Goal: Task Accomplishment & Management: Complete application form

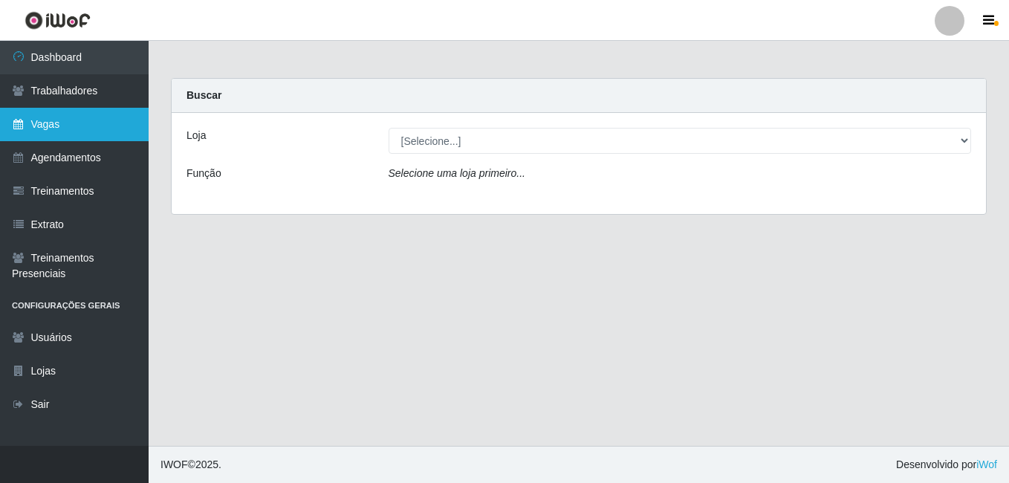
click at [95, 117] on link "Vagas" at bounding box center [74, 124] width 149 height 33
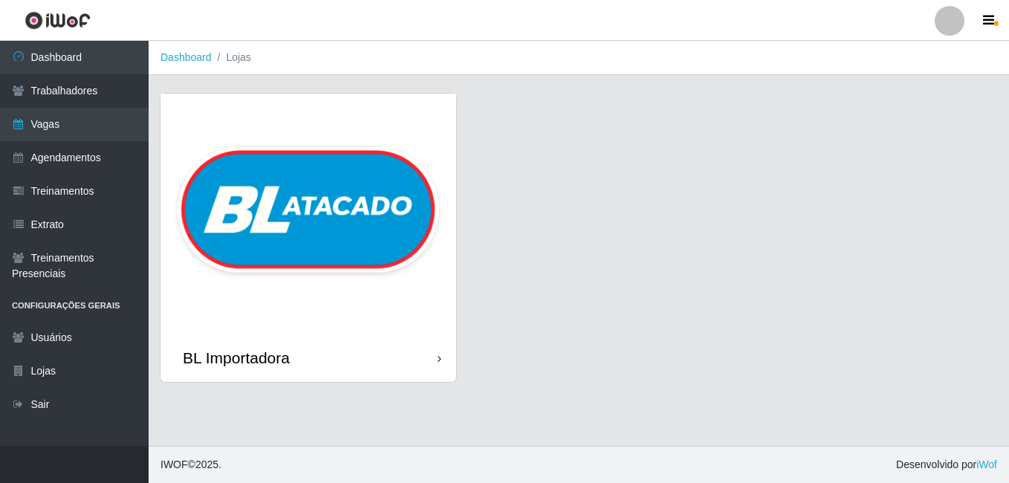
click at [390, 149] on img at bounding box center [309, 214] width 296 height 240
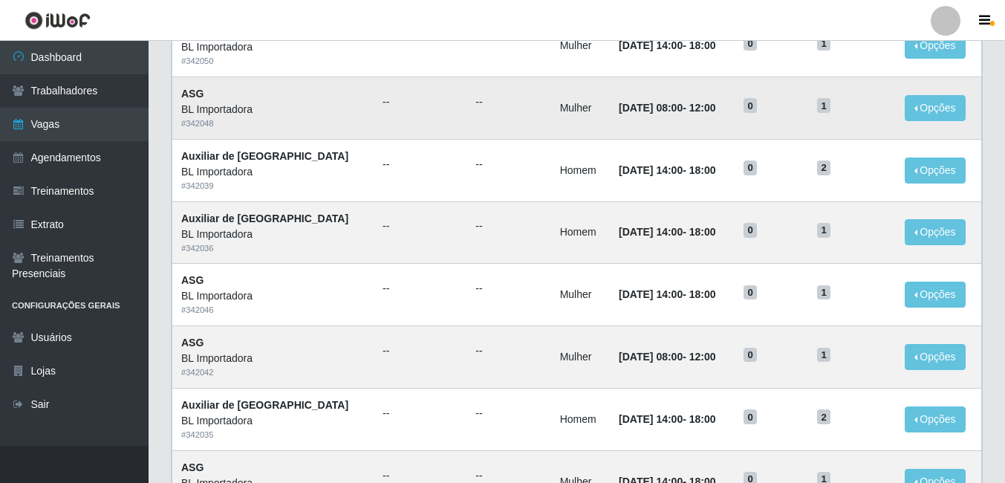
scroll to position [297, 0]
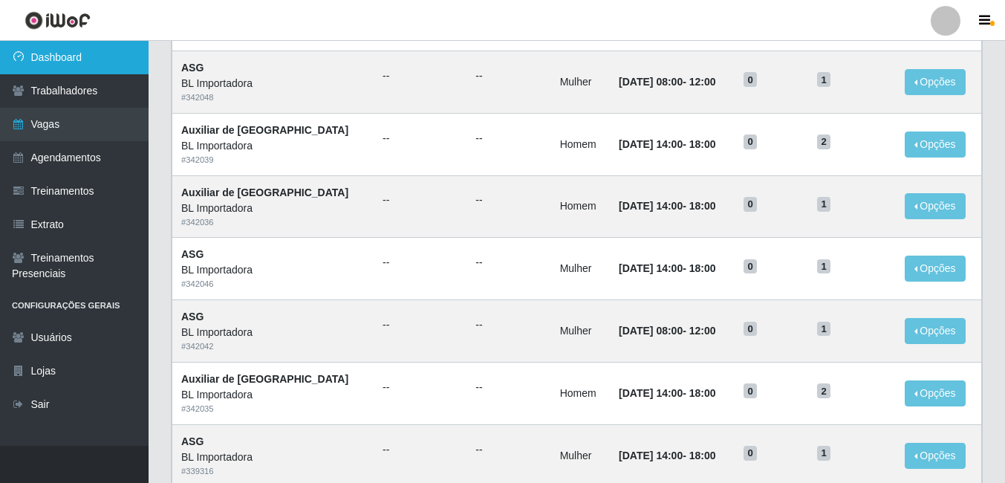
click at [81, 52] on link "Dashboard" at bounding box center [74, 57] width 149 height 33
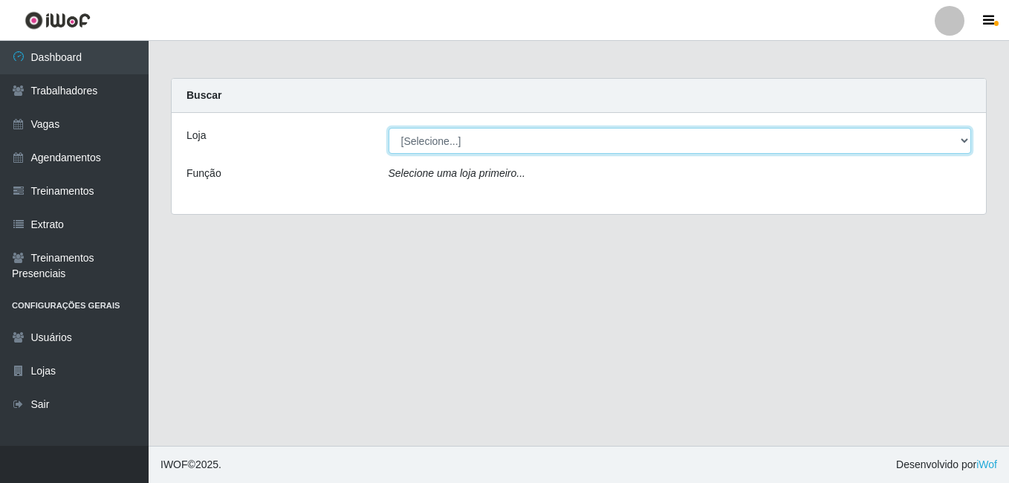
click at [536, 147] on select "[Selecione...] BL Importadora" at bounding box center [680, 141] width 583 height 26
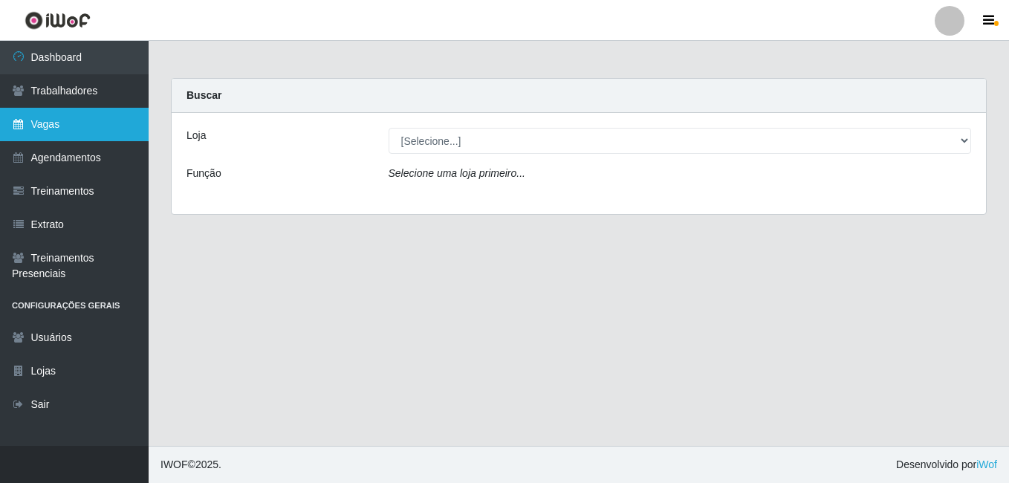
click at [74, 126] on link "Vagas" at bounding box center [74, 124] width 149 height 33
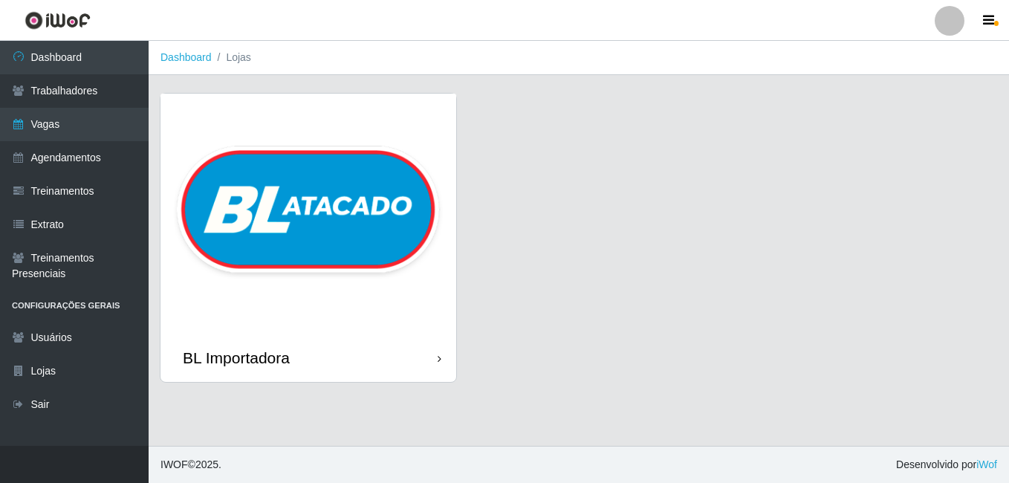
click at [292, 231] on img at bounding box center [309, 214] width 296 height 240
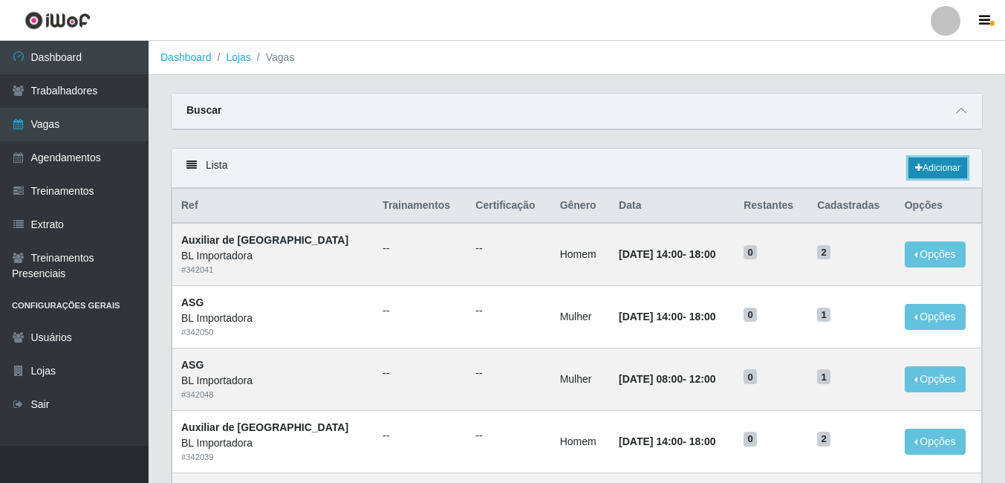
click at [930, 167] on link "Adicionar" at bounding box center [938, 168] width 59 height 21
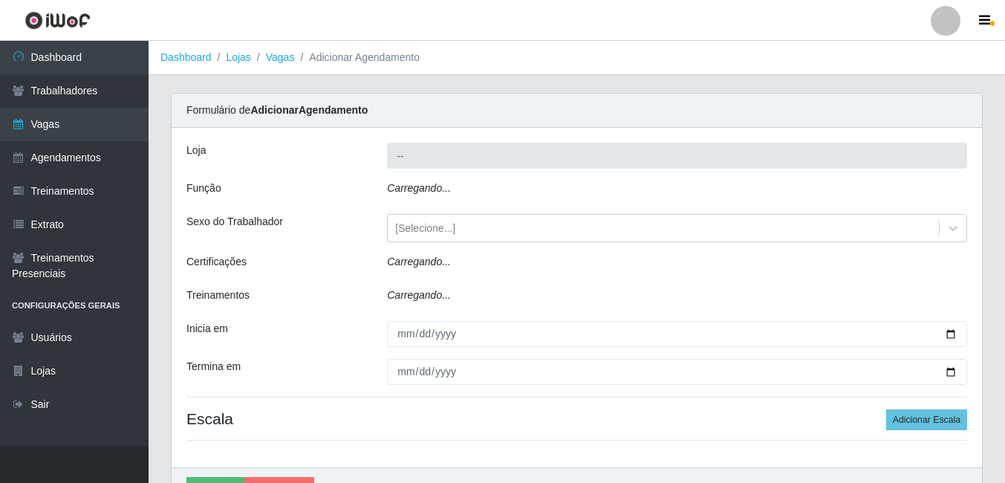
type input "BL Importadora"
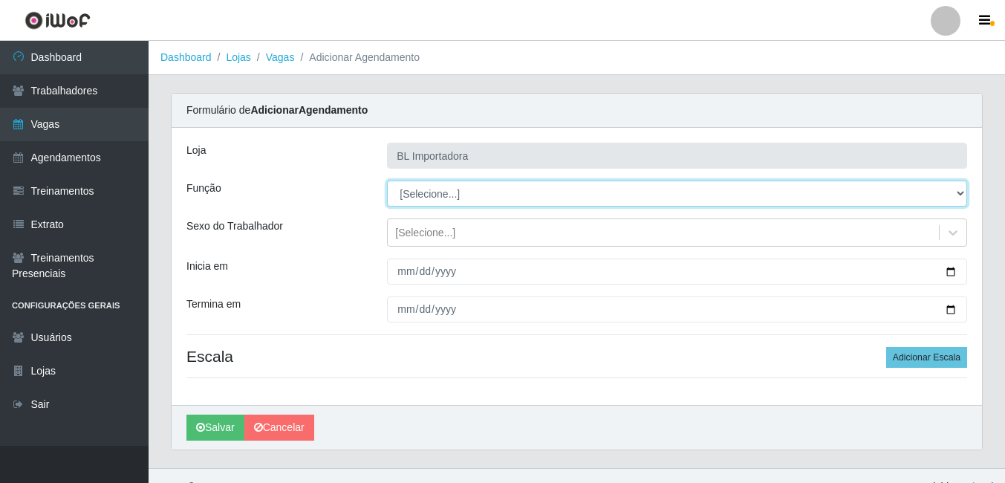
click at [433, 198] on select "[Selecione...] ASG ASG + ASG ++ Auxiliar Administrativo Auxiliar administrativo…" at bounding box center [677, 194] width 580 height 26
select select "75"
click at [387, 181] on select "[Selecione...] ASG ASG + ASG ++ Auxiliar Administrativo Auxiliar administrativo…" at bounding box center [677, 194] width 580 height 26
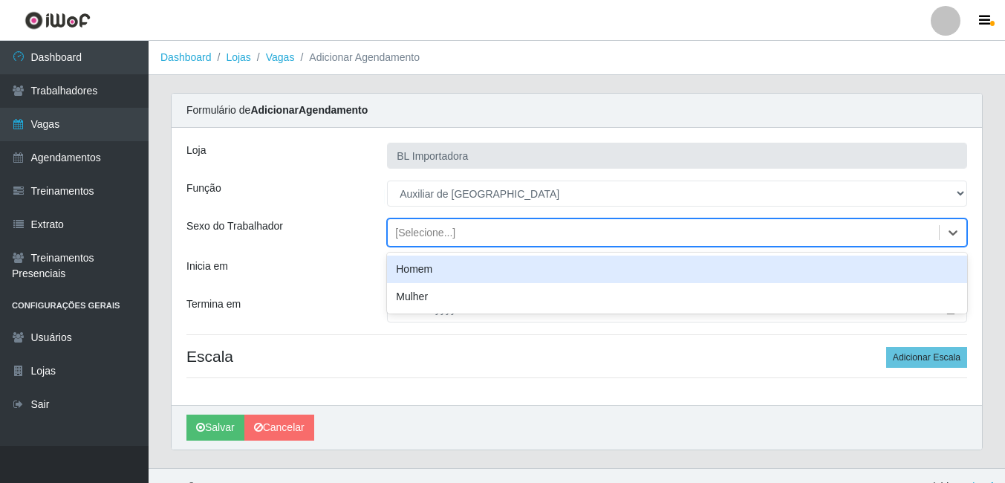
click at [462, 232] on div "[Selecione...]" at bounding box center [663, 233] width 551 height 25
click at [428, 269] on div "Homem" at bounding box center [677, 269] width 580 height 27
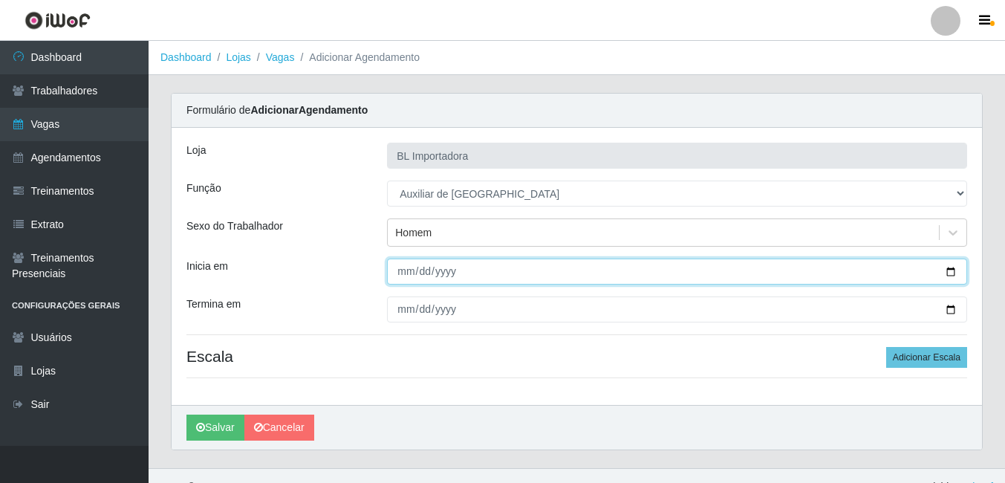
click at [403, 268] on input "Inicia em" at bounding box center [677, 272] width 580 height 26
type input "[DATE]"
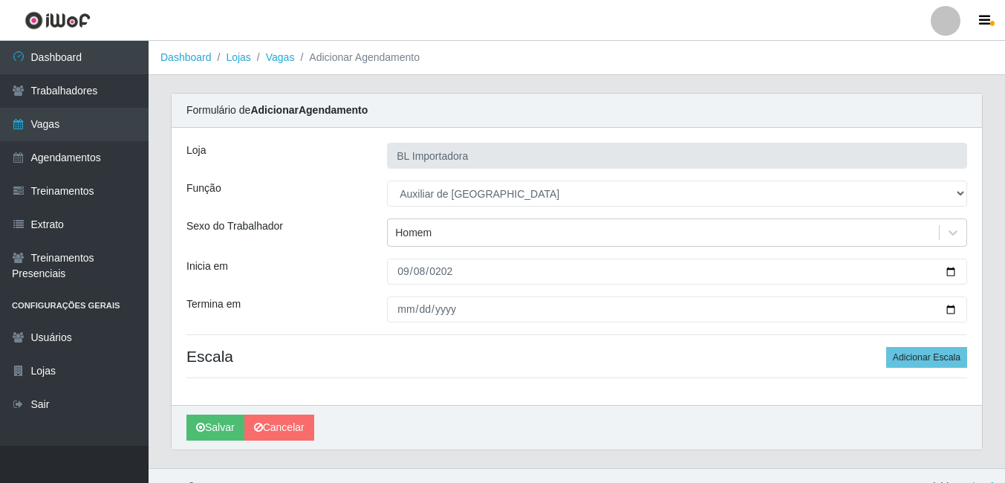
drag, startPoint x: 394, startPoint y: 343, endPoint x: 400, endPoint y: 316, distance: 27.4
click at [395, 341] on div "Loja BL Importadora Função [Selecione...] ASG ASG + ASG ++ Auxiliar Administrat…" at bounding box center [577, 266] width 811 height 277
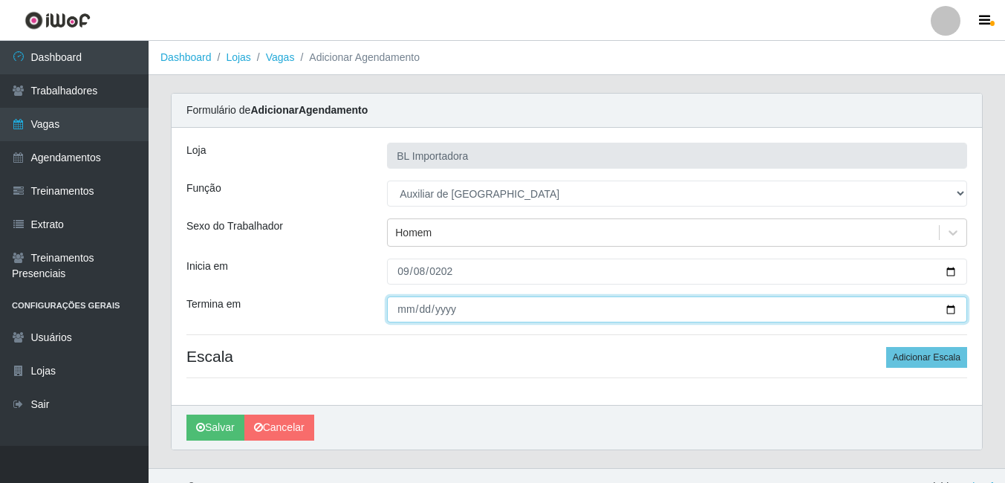
click at [400, 313] on input "Termina em" at bounding box center [677, 310] width 580 height 26
type input "[DATE]"
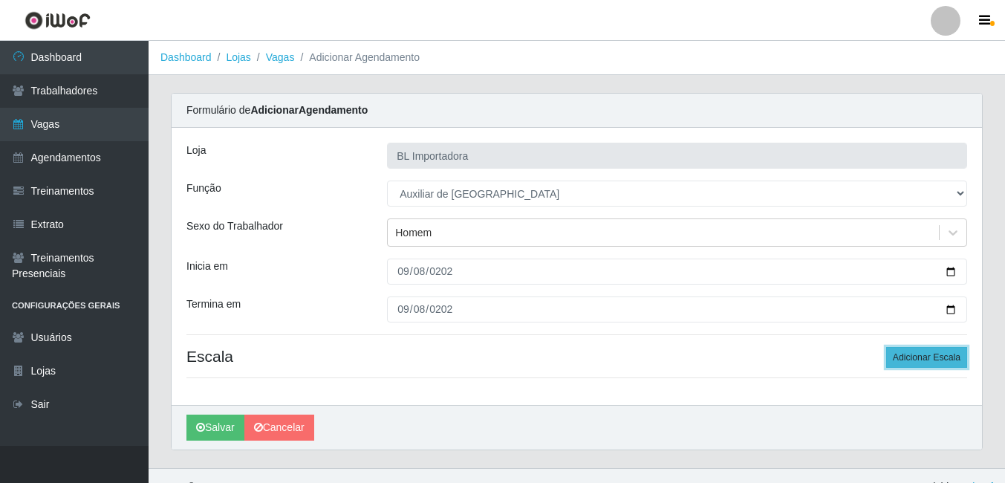
click at [925, 353] on button "Adicionar Escala" at bounding box center [927, 357] width 81 height 21
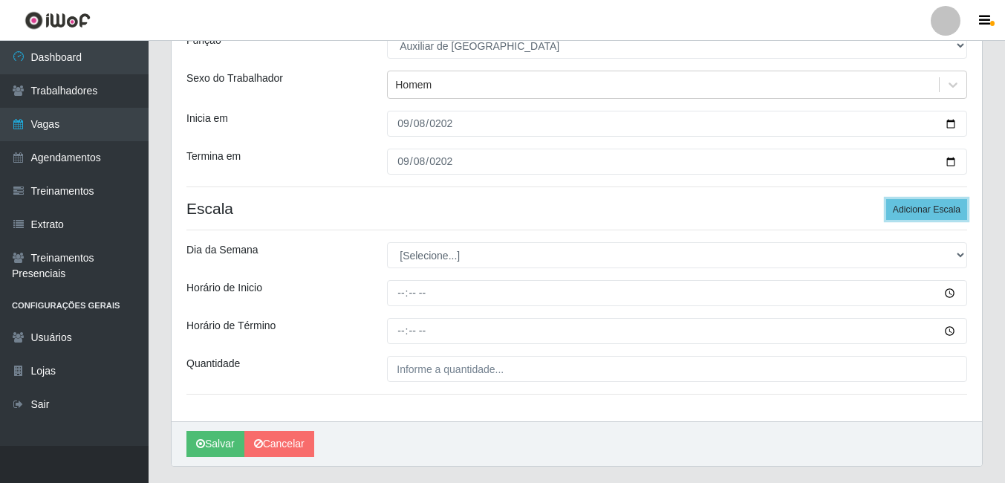
scroll to position [149, 0]
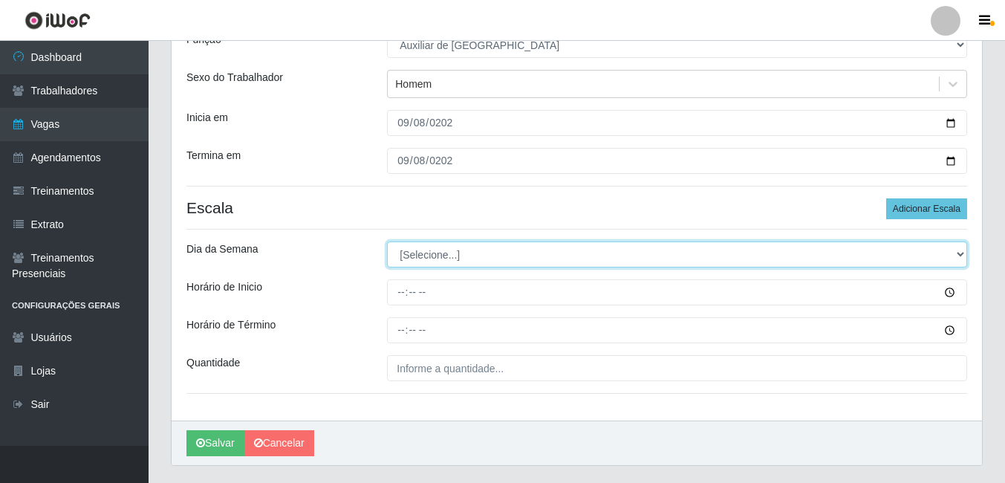
click at [435, 252] on select "[Selecione...] Segunda Terça Quarta Quinta Sexta Sábado Domingo" at bounding box center [677, 255] width 580 height 26
click at [449, 244] on select "[Selecione...] Segunda Terça Quarta Quinta Sexta Sábado Domingo" at bounding box center [677, 255] width 580 height 26
click at [387, 242] on select "[Selecione...] Segunda Terça Quarta Quinta Sexta Sábado Domingo" at bounding box center [677, 255] width 580 height 26
drag, startPoint x: 446, startPoint y: 253, endPoint x: 443, endPoint y: 268, distance: 15.9
click at [446, 253] on select "[Selecione...] Segunda Terça Quarta Quinta Sexta Sábado Domingo" at bounding box center [677, 255] width 580 height 26
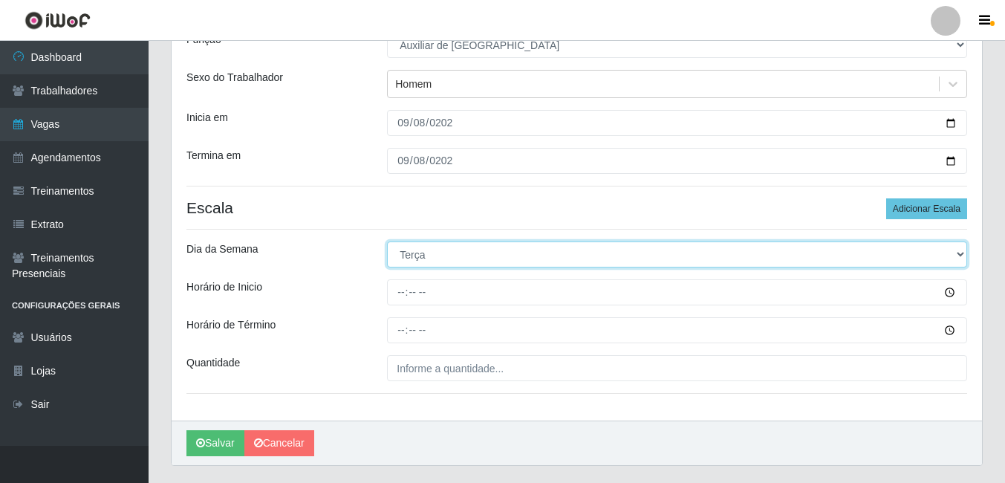
select select "1"
click at [387, 242] on select "[Selecione...] Segunda Terça Quarta Quinta Sexta Sábado Domingo" at bounding box center [677, 255] width 580 height 26
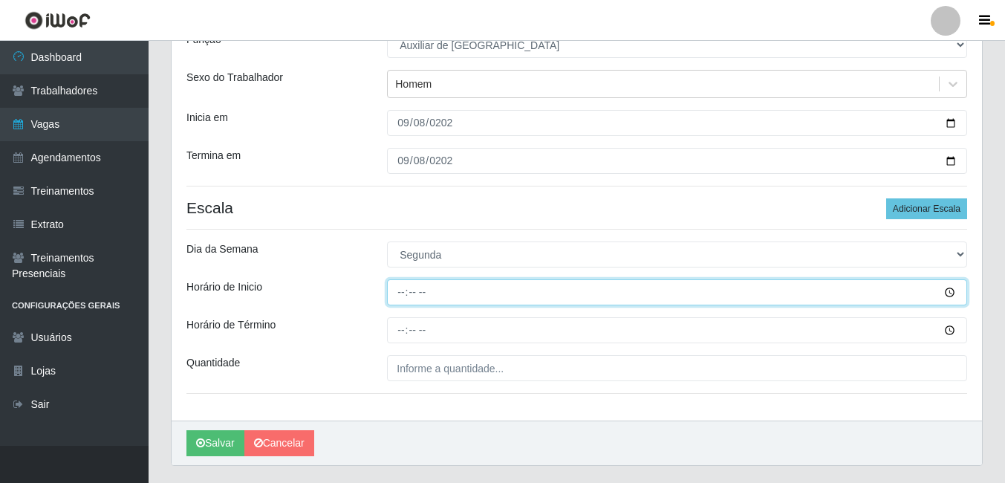
click at [405, 293] on input "Horário de Inicio" at bounding box center [677, 292] width 580 height 26
type input "14:00"
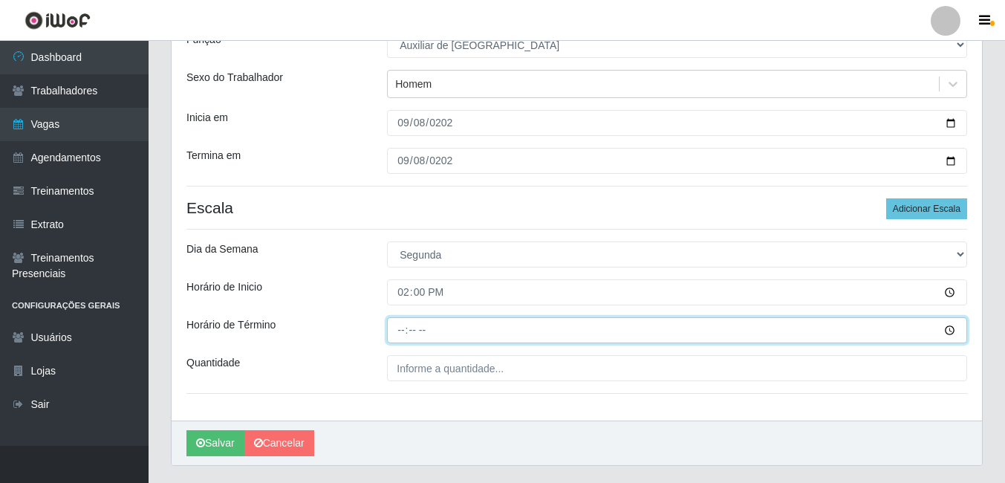
click at [401, 323] on input "Horário de Término" at bounding box center [677, 330] width 580 height 26
type input "18:00"
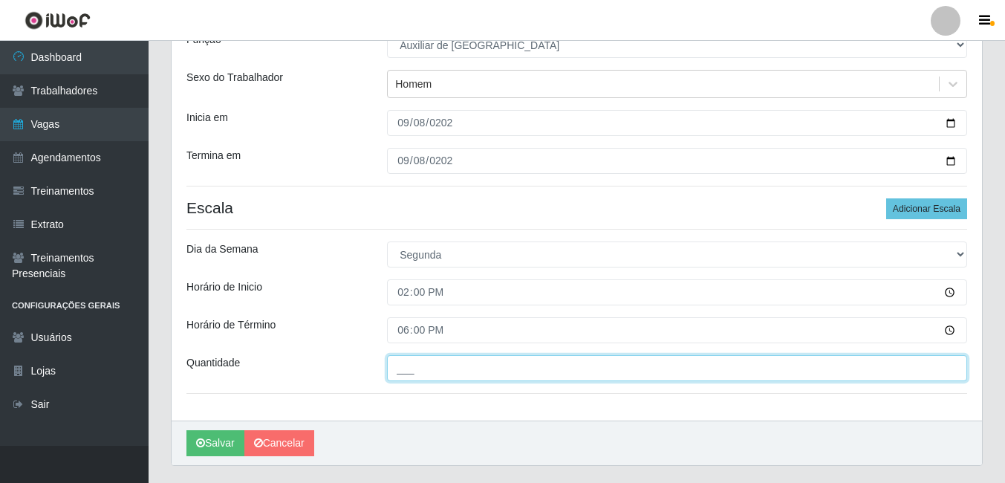
click at [430, 378] on input "___" at bounding box center [677, 368] width 580 height 26
type input "1__"
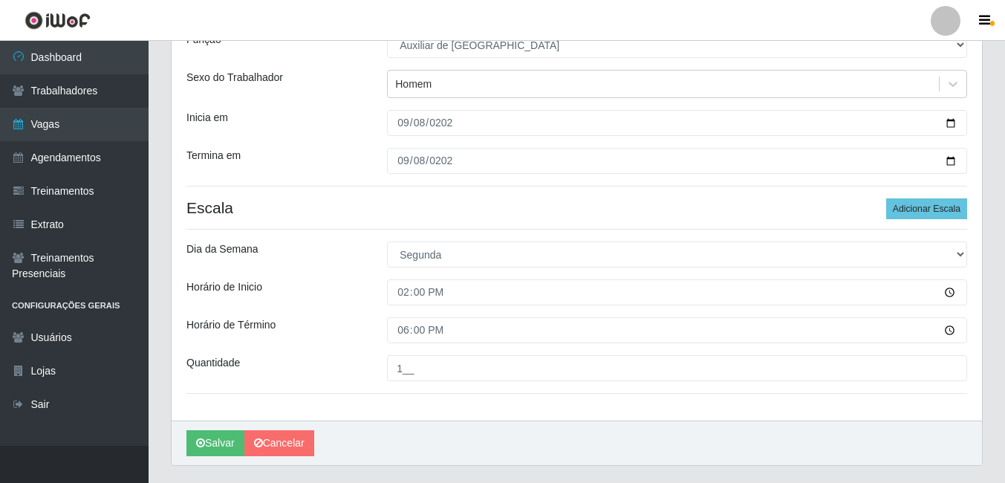
click at [549, 427] on div "[PERSON_NAME]" at bounding box center [577, 443] width 811 height 45
click at [197, 438] on icon "submit" at bounding box center [200, 443] width 9 height 10
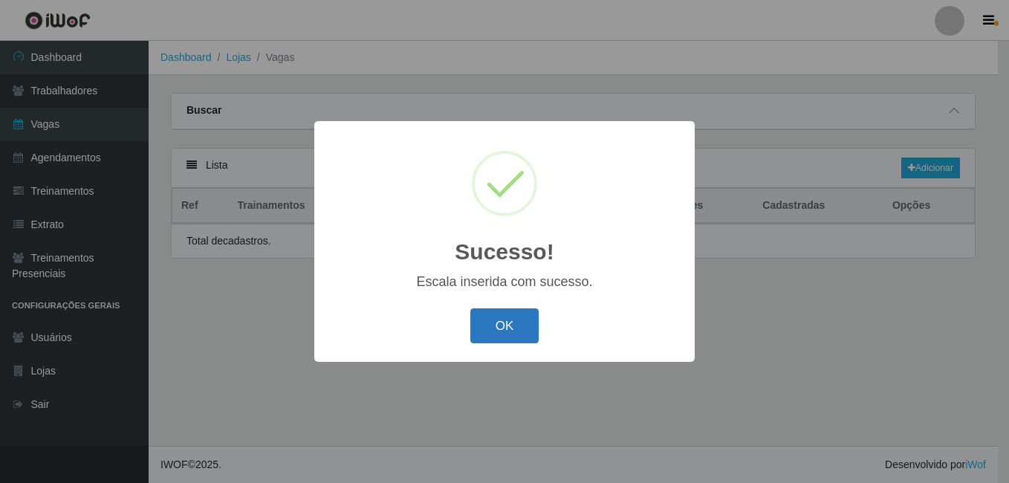
click at [506, 334] on button "OK" at bounding box center [504, 325] width 69 height 35
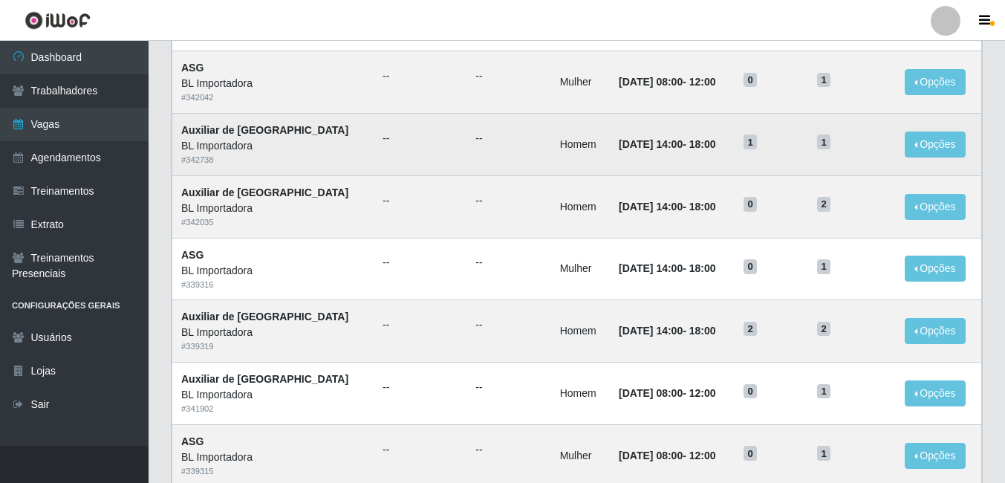
scroll to position [520, 0]
